Goal: Task Accomplishment & Management: Use online tool/utility

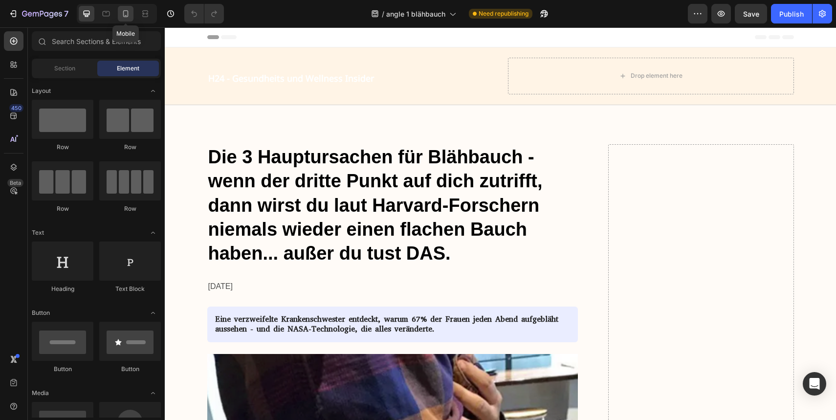
click at [123, 17] on icon at bounding box center [126, 14] width 10 height 10
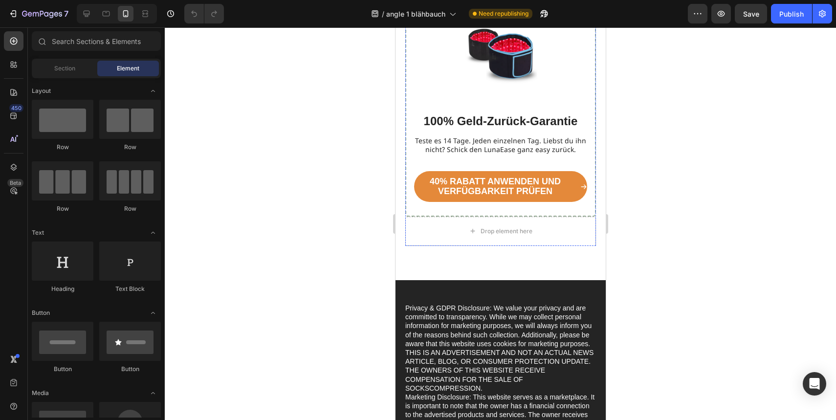
scroll to position [5340, 0]
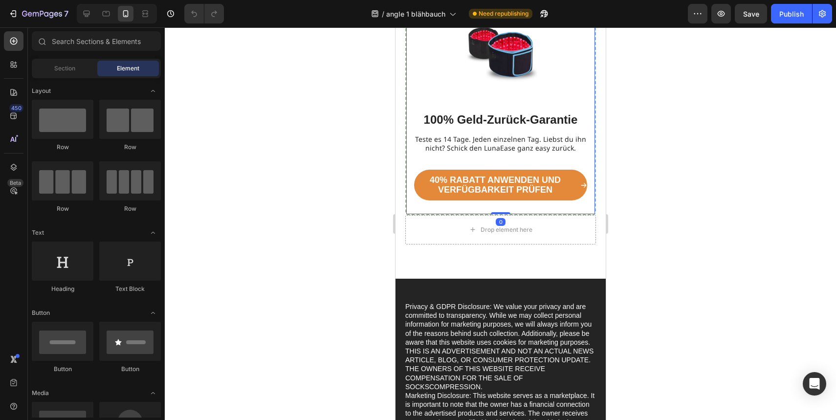
click at [465, 139] on div "Image 100% Geld-Zurück-Garantie Heading Teste es 14 Tage. Jeden einzelnen Tag. …" at bounding box center [500, 104] width 191 height 222
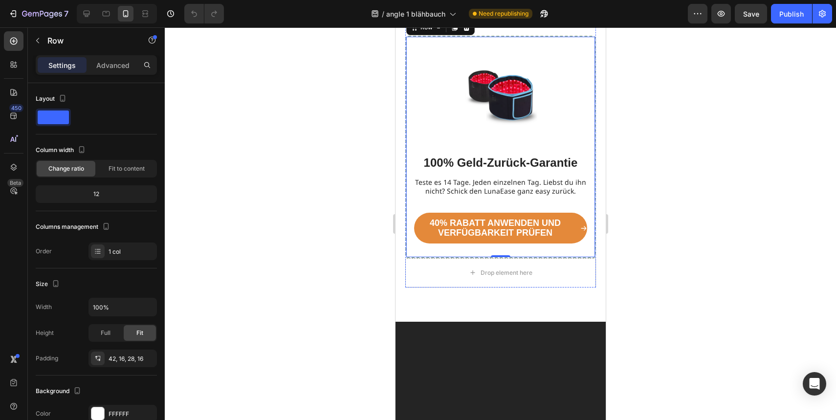
scroll to position [5304, 0]
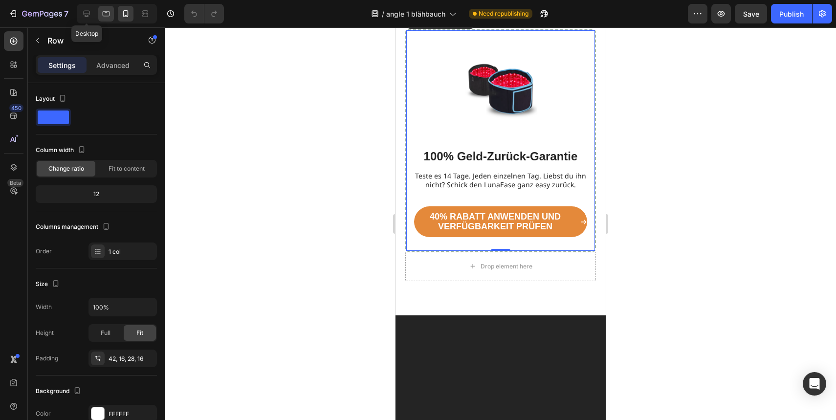
click at [86, 20] on div at bounding box center [87, 14] width 16 height 16
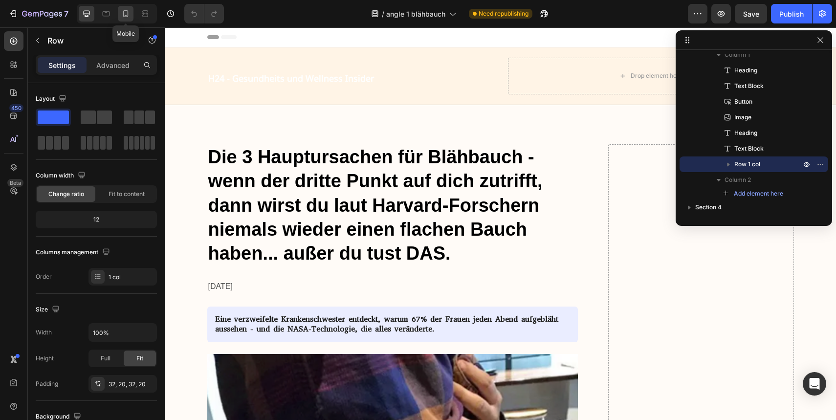
click at [129, 18] on icon at bounding box center [126, 14] width 10 height 10
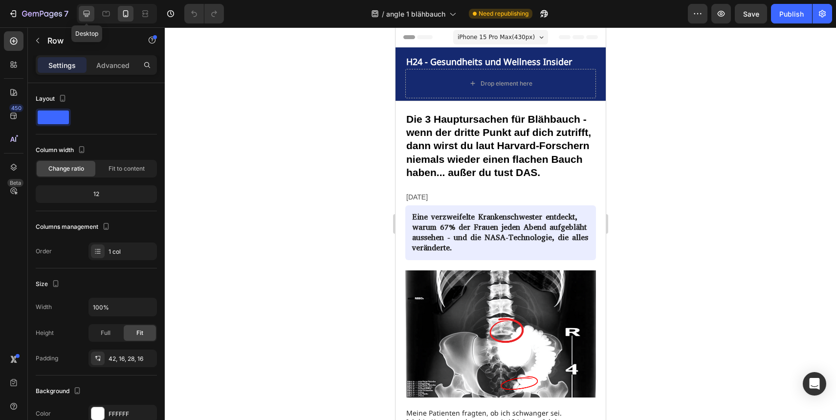
click at [87, 19] on div at bounding box center [87, 14] width 16 height 16
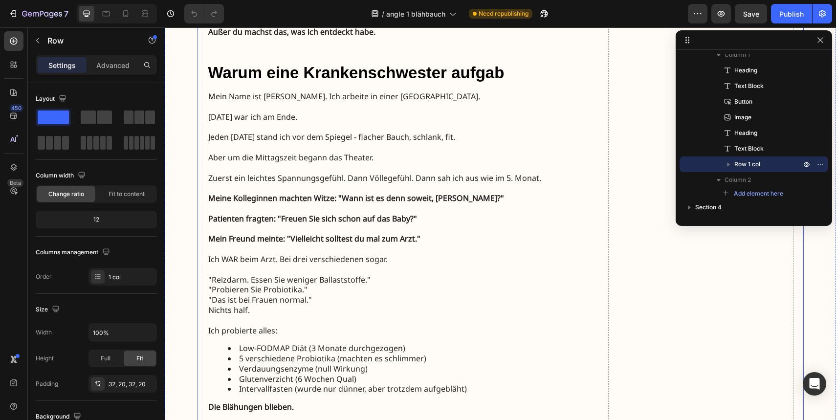
scroll to position [995, 0]
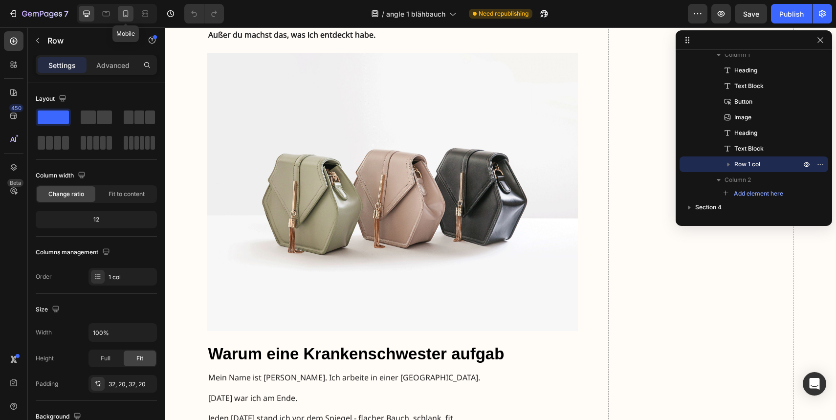
click at [122, 17] on icon at bounding box center [126, 14] width 10 height 10
